Goal: Task Accomplishment & Management: Manage account settings

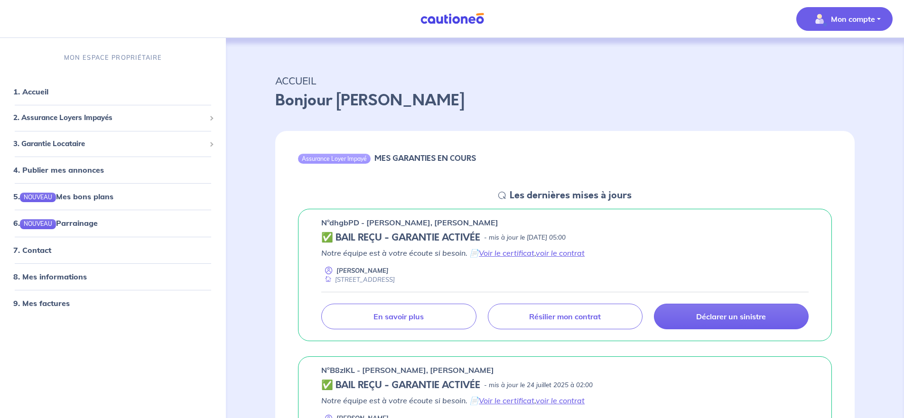
click at [862, 18] on p "Mon compte" at bounding box center [853, 18] width 44 height 11
click at [832, 61] on link "Mes informations" at bounding box center [835, 58] width 76 height 15
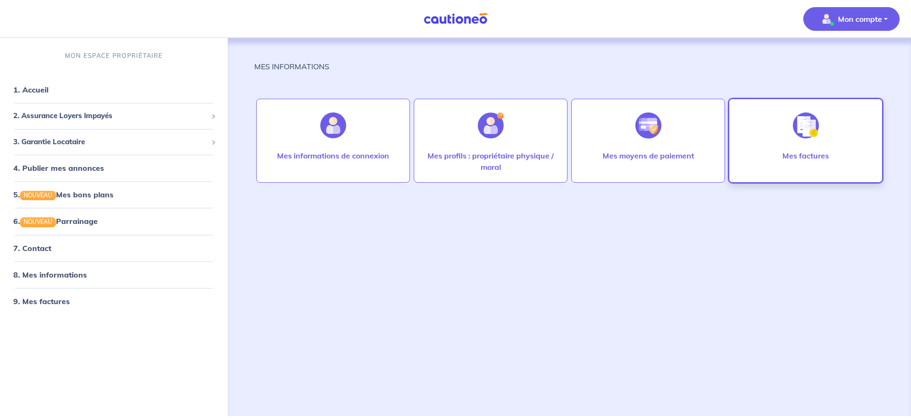
click at [808, 136] on img at bounding box center [806, 125] width 26 height 26
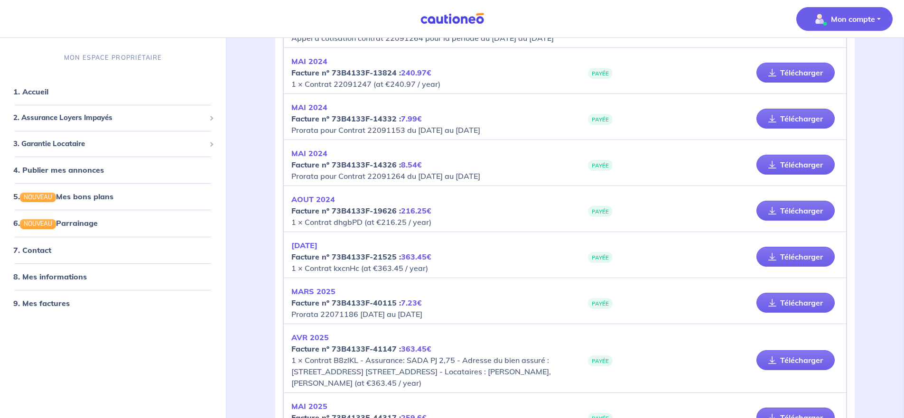
scroll to position [566, 0]
click at [847, 16] on p "Mon compte" at bounding box center [853, 18] width 44 height 11
click at [822, 81] on link "Me déconnecter" at bounding box center [835, 81] width 76 height 15
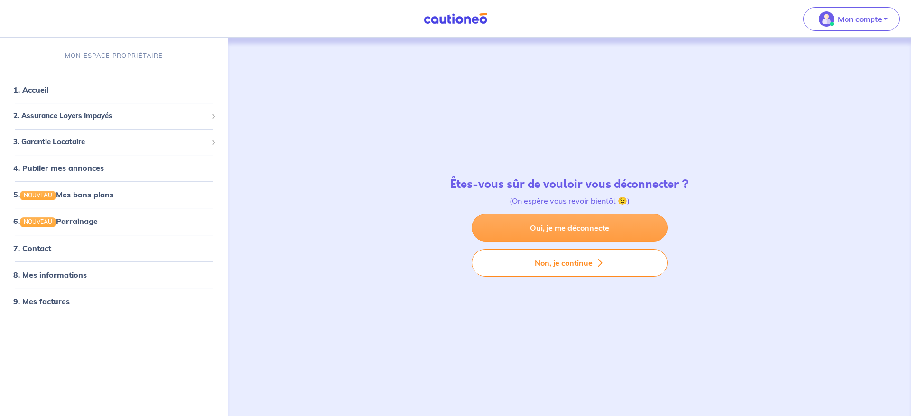
click at [587, 225] on link "Oui, je me déconnecte" at bounding box center [570, 228] width 196 height 28
